Goal: Find specific page/section: Find specific page/section

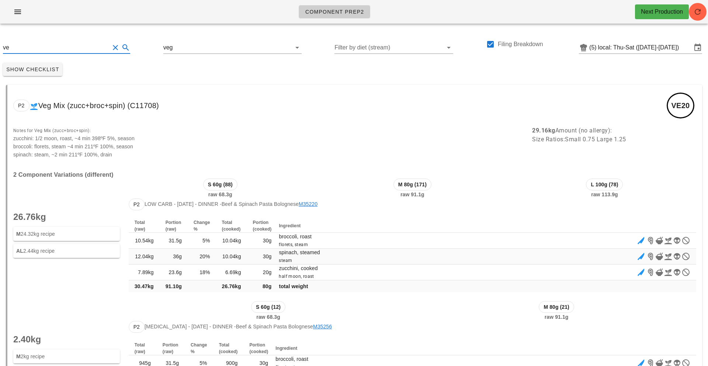
type input "v"
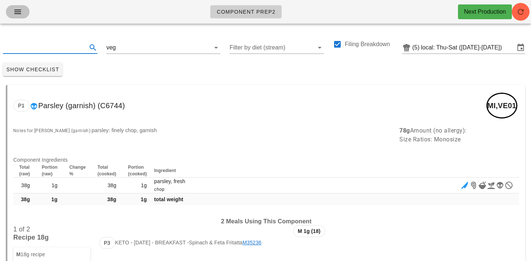
click at [16, 10] on icon "button" at bounding box center [17, 11] width 9 height 9
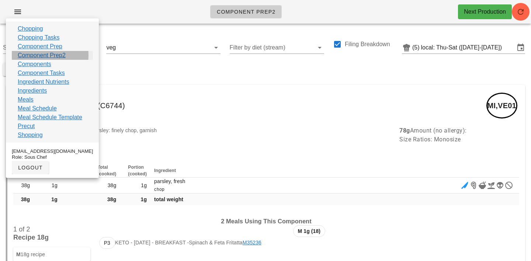
click at [34, 54] on link "Component Prep2" at bounding box center [42, 55] width 48 height 9
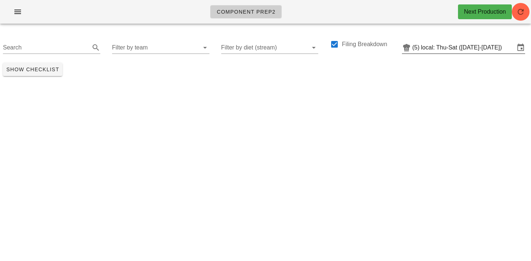
click at [500, 48] on input "local: Thu-Sat ([DATE]-[DATE])" at bounding box center [468, 48] width 94 height 12
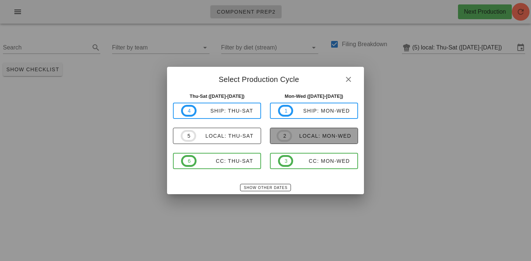
click at [331, 132] on span "2 local: Mon-Wed" at bounding box center [313, 136] width 75 height 12
type input "local: Mon-Wed ([DATE]-[DATE])"
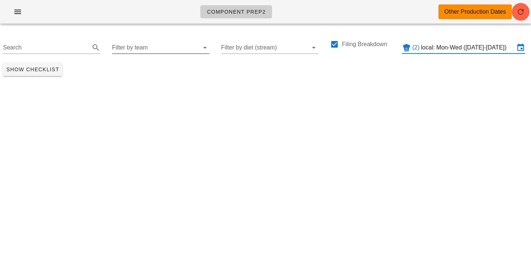
click at [137, 46] on input "Filter by team" at bounding box center [155, 48] width 86 height 12
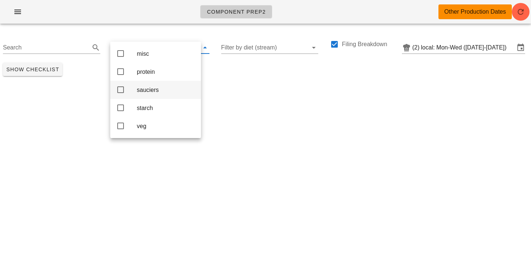
click at [148, 92] on div "sauciers" at bounding box center [166, 89] width 58 height 7
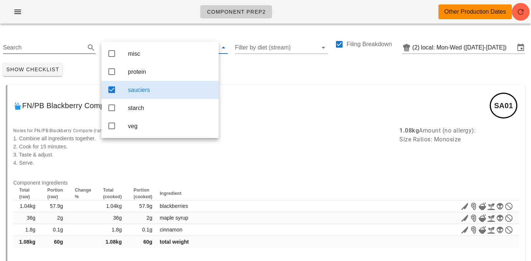
click at [51, 45] on input "Search" at bounding box center [43, 48] width 81 height 12
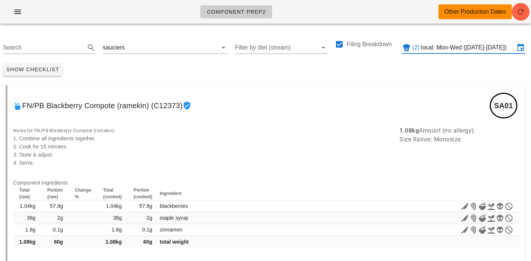
click at [499, 51] on input "local: Mon-Wed ([DATE]-[DATE])" at bounding box center [468, 48] width 94 height 12
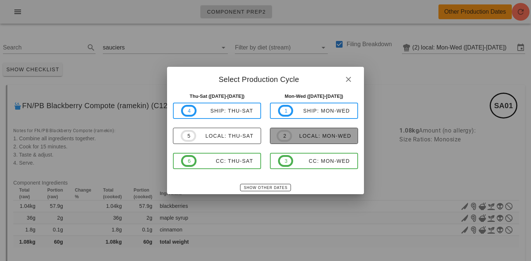
click at [298, 140] on span "2 local: Mon-Wed" at bounding box center [313, 136] width 75 height 12
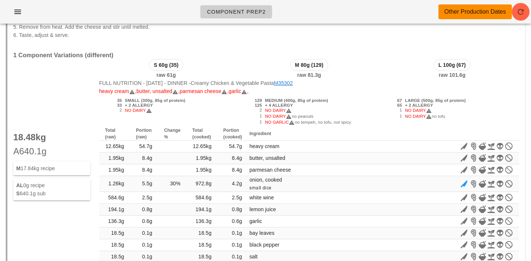
scroll to position [5684, 0]
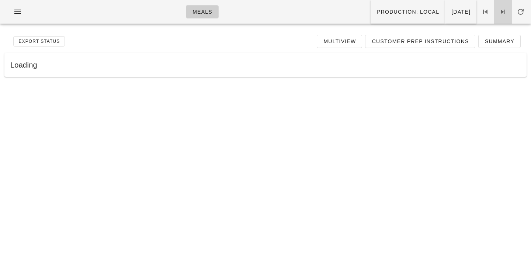
click at [504, 11] on icon at bounding box center [502, 11] width 9 height 9
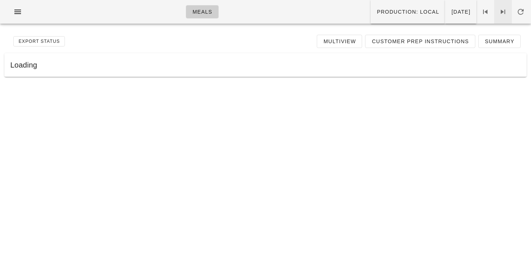
click at [503, 11] on icon at bounding box center [502, 11] width 9 height 9
